Goal: Task Accomplishment & Management: Manage account settings

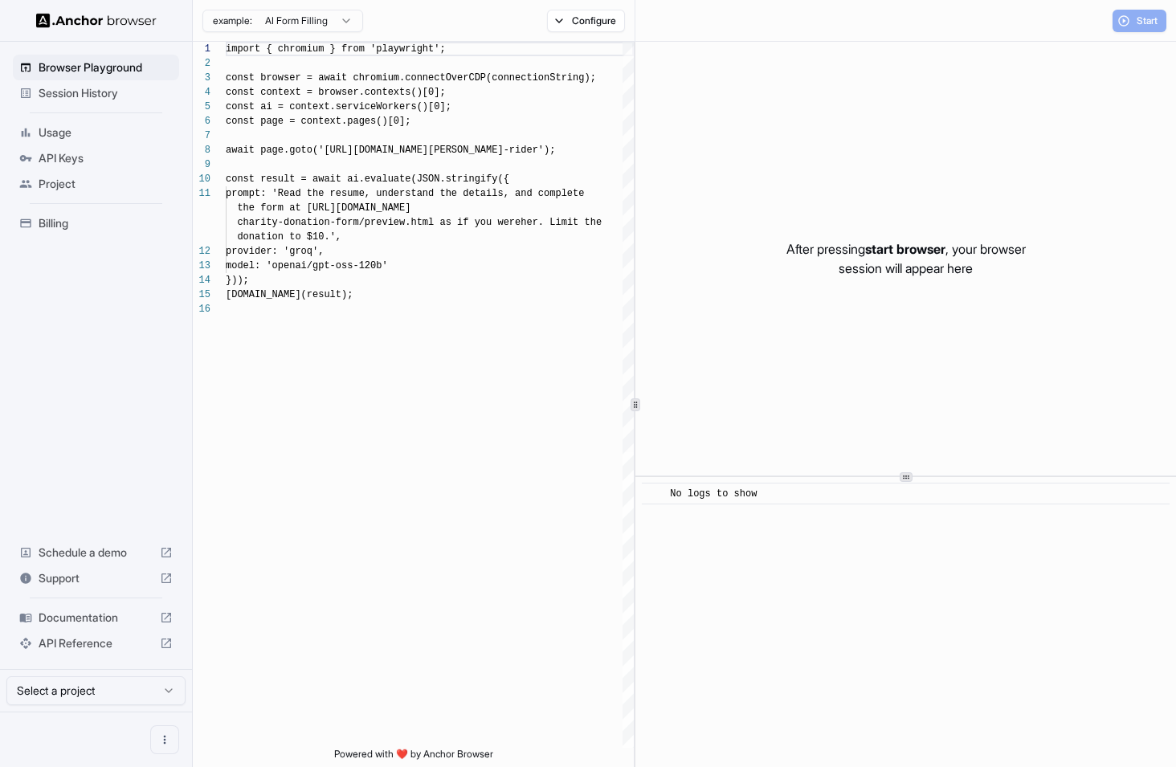
scroll to position [145, 0]
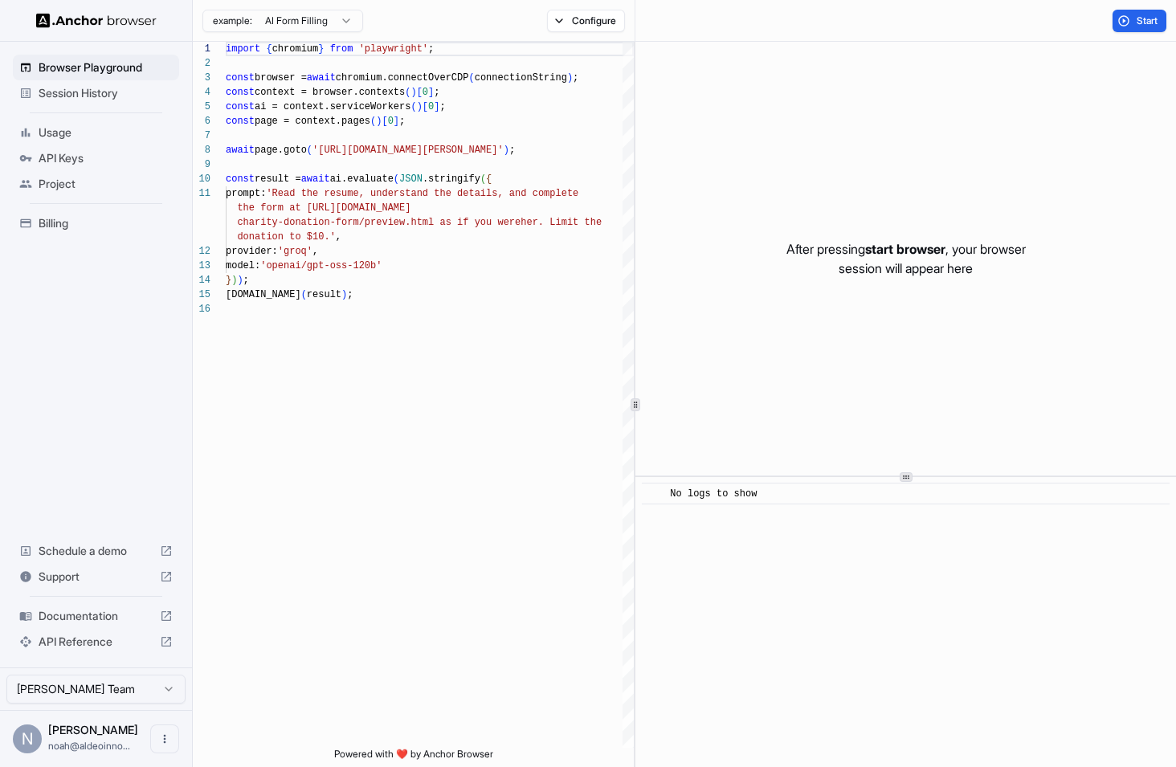
click at [63, 157] on span "API Keys" at bounding box center [106, 158] width 134 height 16
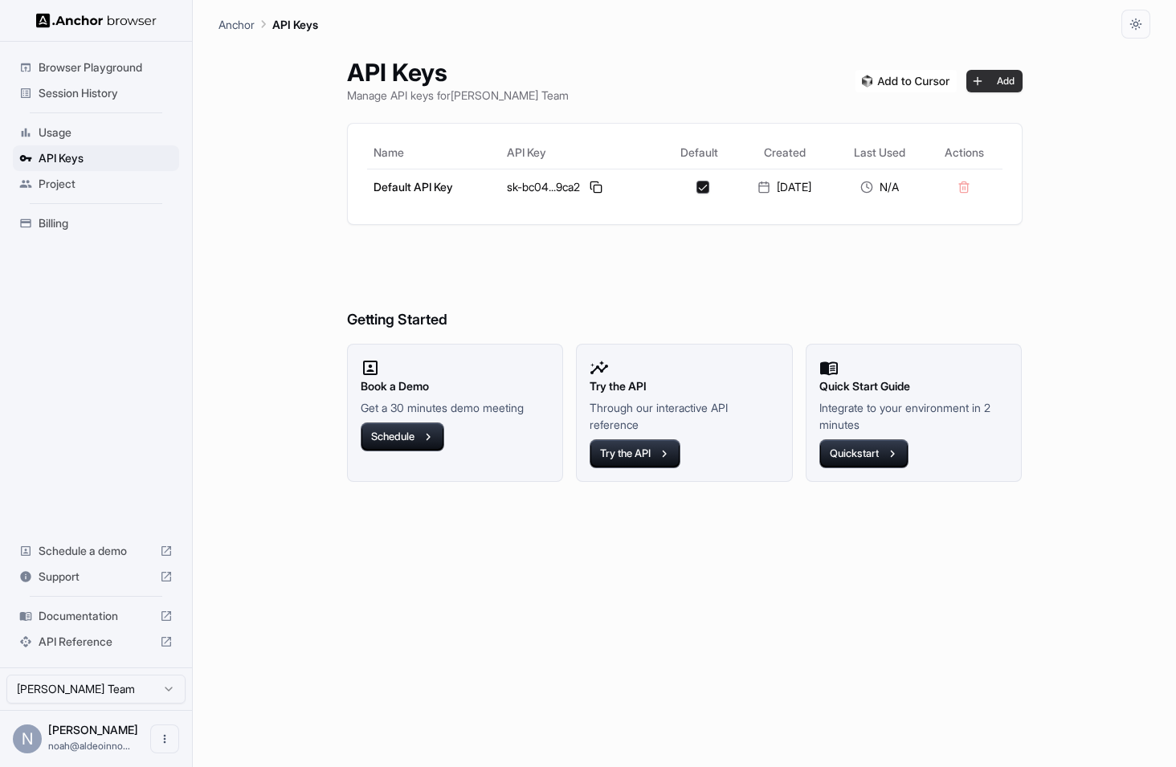
click at [999, 80] on button "Add" at bounding box center [994, 81] width 56 height 22
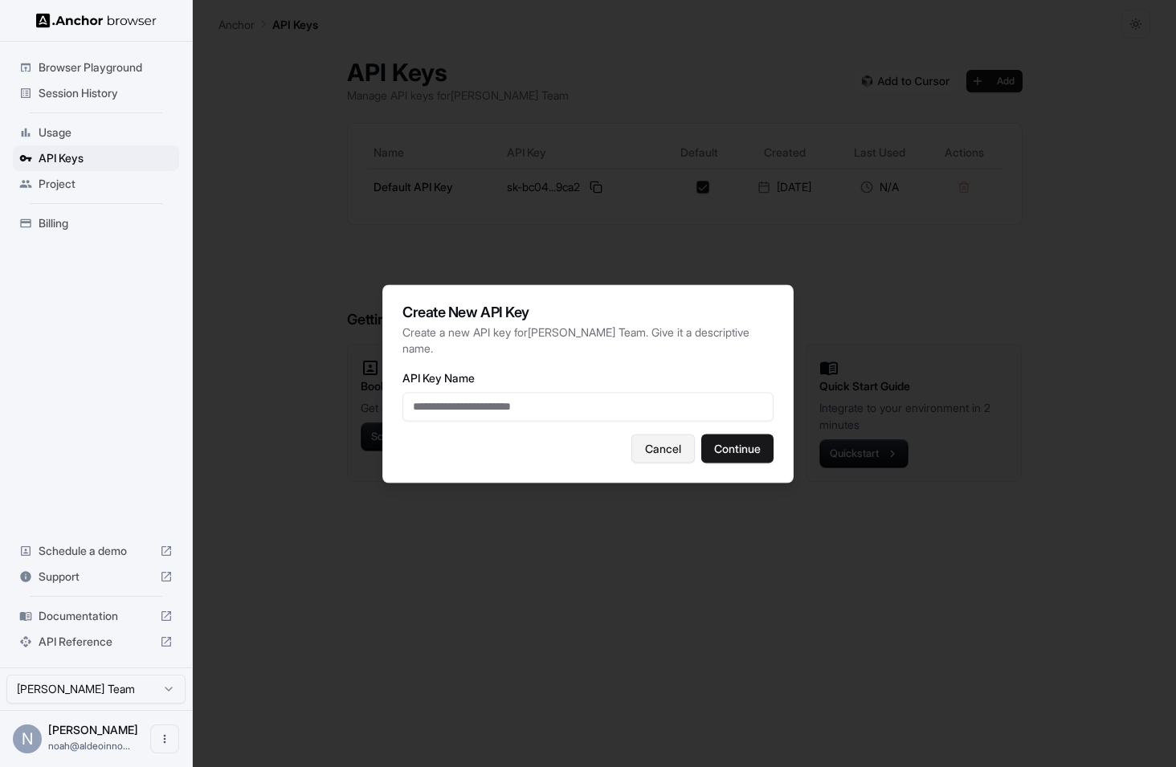
click at [645, 448] on button "Cancel" at bounding box center [662, 448] width 63 height 29
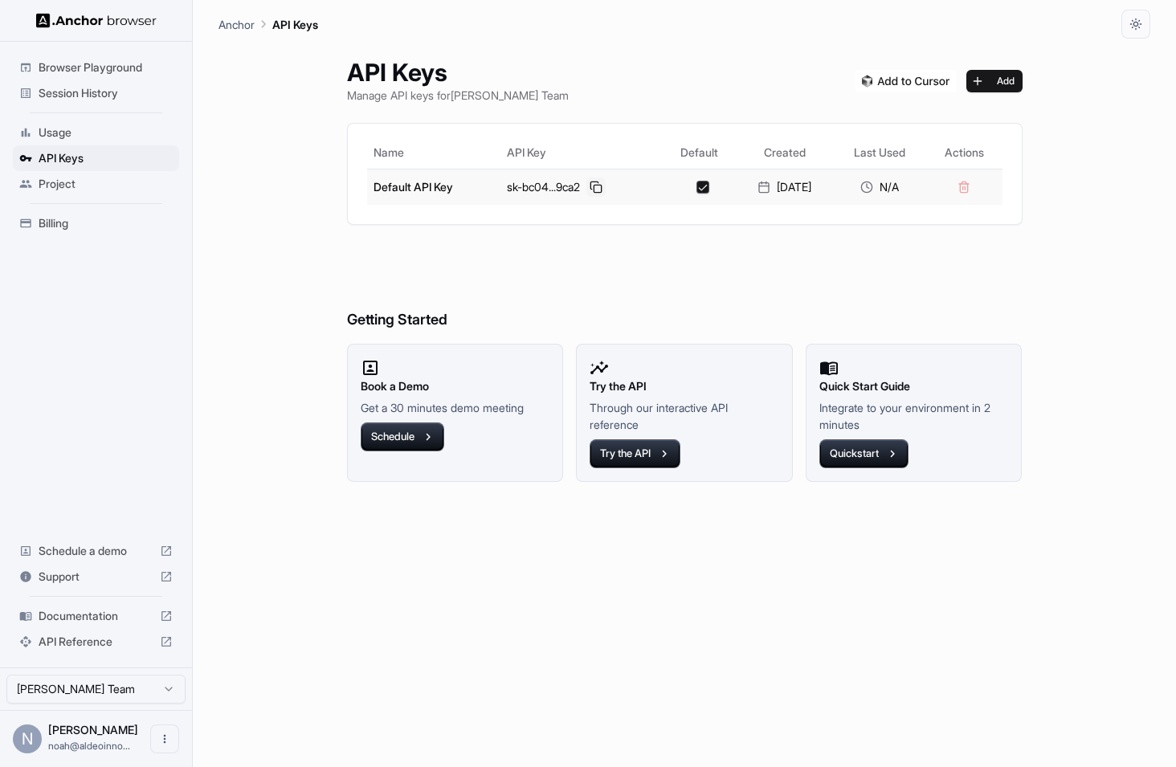
click at [589, 184] on button at bounding box center [595, 187] width 19 height 19
